Goal: Task Accomplishment & Management: Complete application form

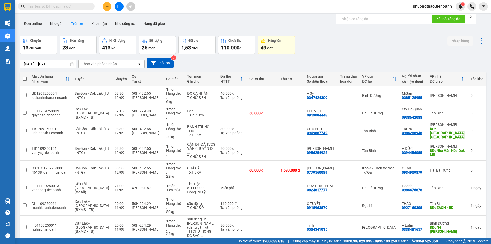
click at [41, 4] on input "text" at bounding box center [58, 7] width 60 height 6
paste input "0376147073"
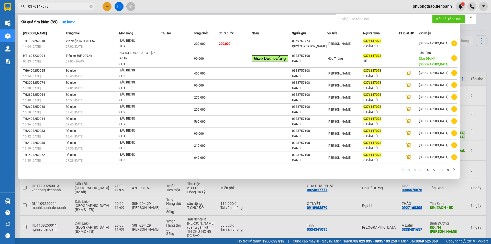
type input "0376147073"
click at [366, 19] on input "text" at bounding box center [383, 19] width 89 height 8
drag, startPoint x: 92, startPoint y: 7, endPoint x: 74, endPoint y: 8, distance: 17.7
click at [91, 7] on icon "close-circle" at bounding box center [90, 6] width 3 height 3
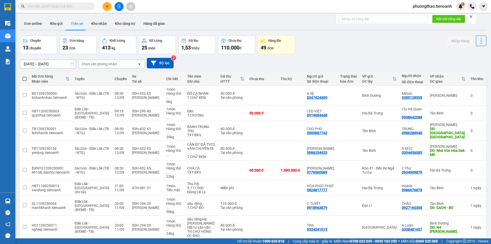
click at [69, 7] on input "text" at bounding box center [58, 7] width 60 height 6
paste input "0973325615"
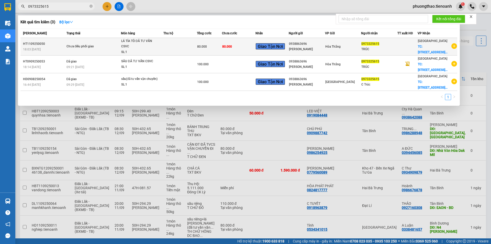
type input "0973325615"
click at [348, 46] on div "Hòa Thắng" at bounding box center [343, 47] width 36 height 6
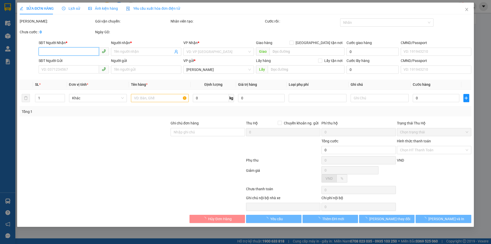
type input "0973325615"
type input "TRÚC"
checkbox input "true"
type input "[STREET_ADDRESS]"
type input "0938863696"
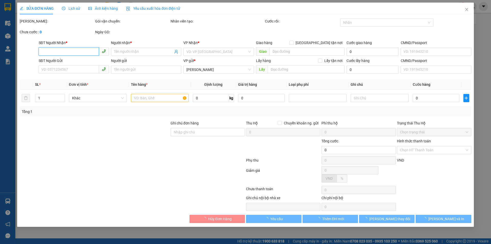
type input "[PERSON_NAME]"
type input "80.000"
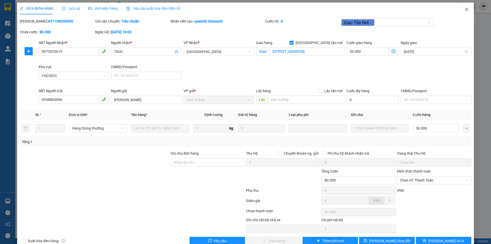
drag, startPoint x: 462, startPoint y: 9, endPoint x: 135, endPoint y: 0, distance: 326.9
click at [465, 9] on icon "close" at bounding box center [467, 9] width 4 height 4
